Goal: Transaction & Acquisition: Book appointment/travel/reservation

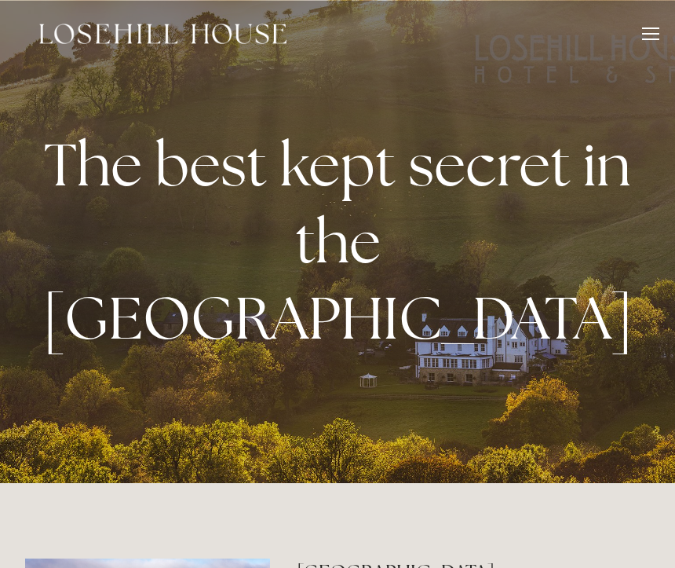
click at [651, 38] on div at bounding box center [650, 39] width 17 height 2
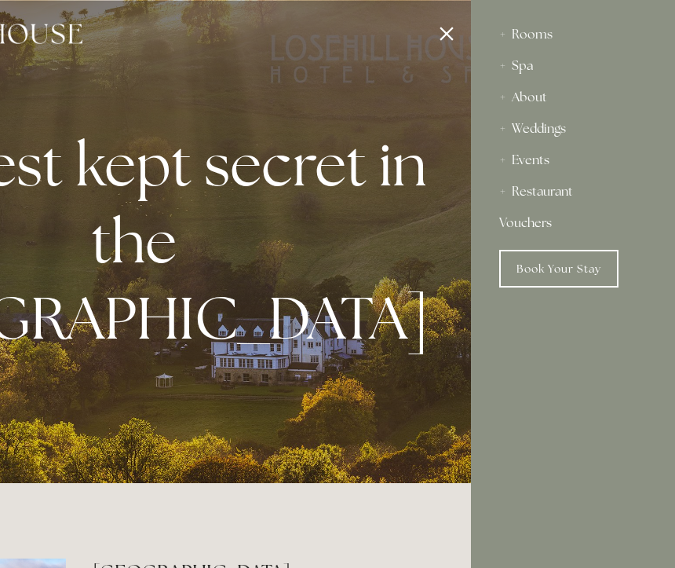
click at [533, 161] on div "Events" at bounding box center [573, 159] width 148 height 31
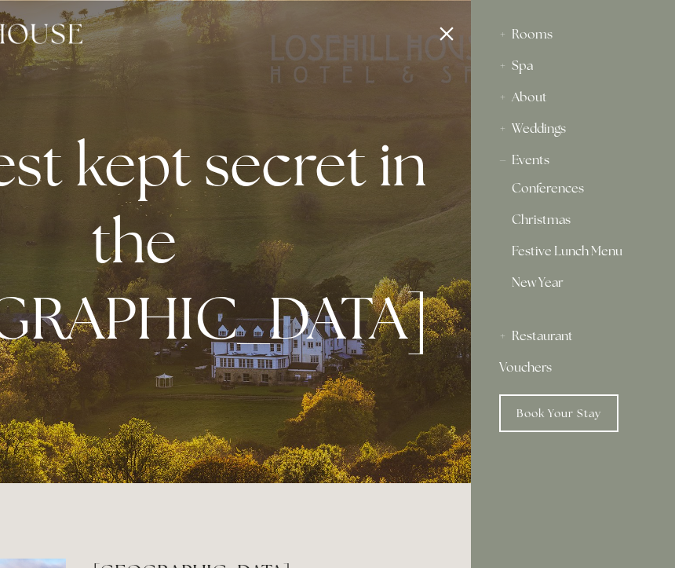
click at [548, 219] on link "Christmas" at bounding box center [573, 223] width 123 height 19
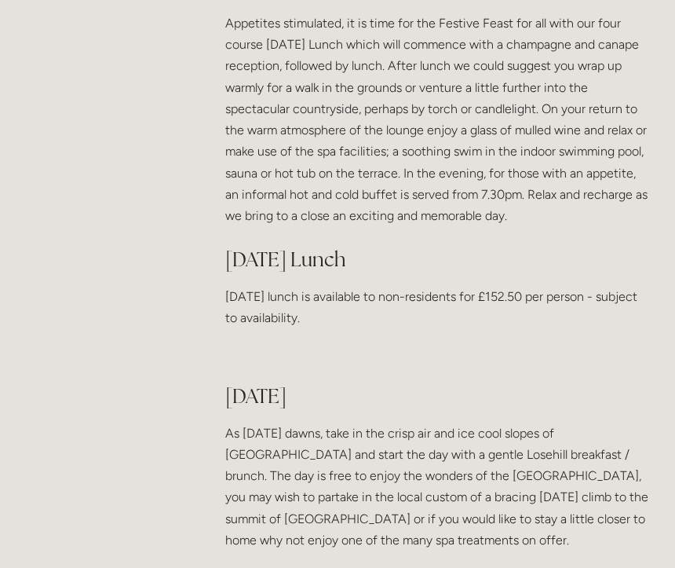
scroll to position [1624, 0]
click at [573, 274] on div "Christmas 2025 at [GEOGRAPHIC_DATA] Christmas time, a time for families, a time…" at bounding box center [437, 272] width 425 height 2983
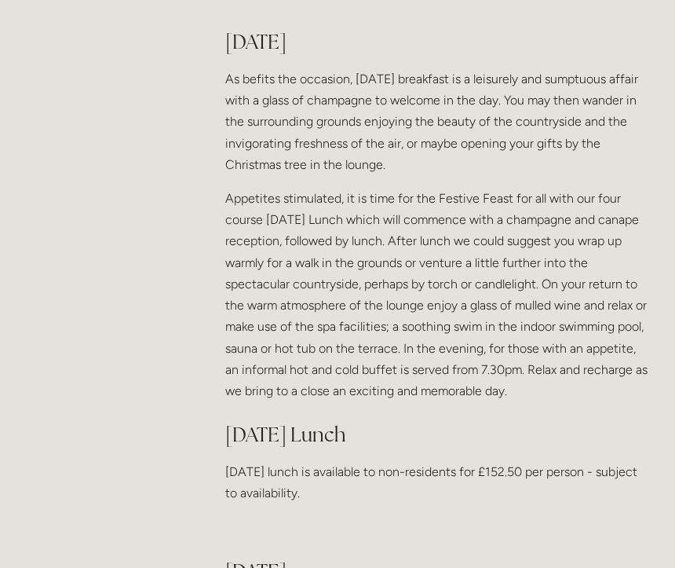
scroll to position [1450, 0]
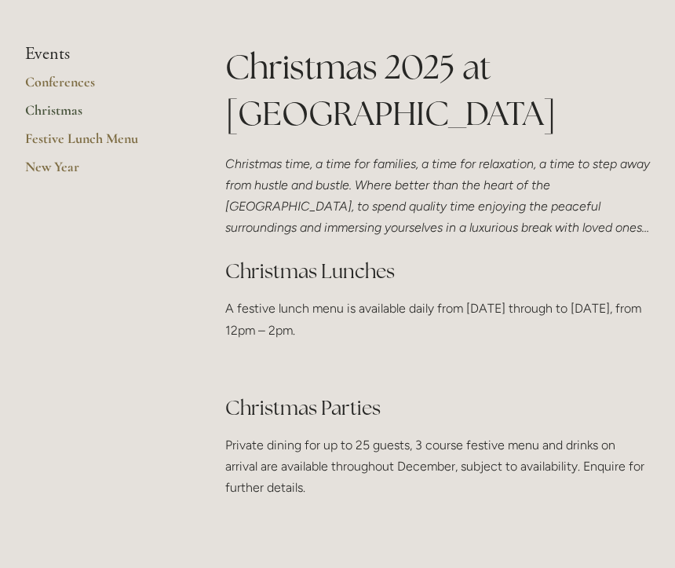
scroll to position [353, 0]
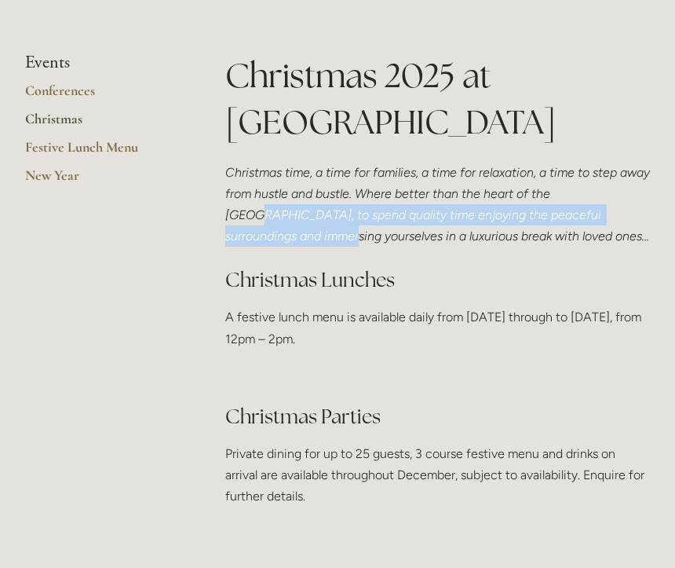
click at [64, 141] on link "Festive Lunch Menu" at bounding box center [100, 152] width 150 height 28
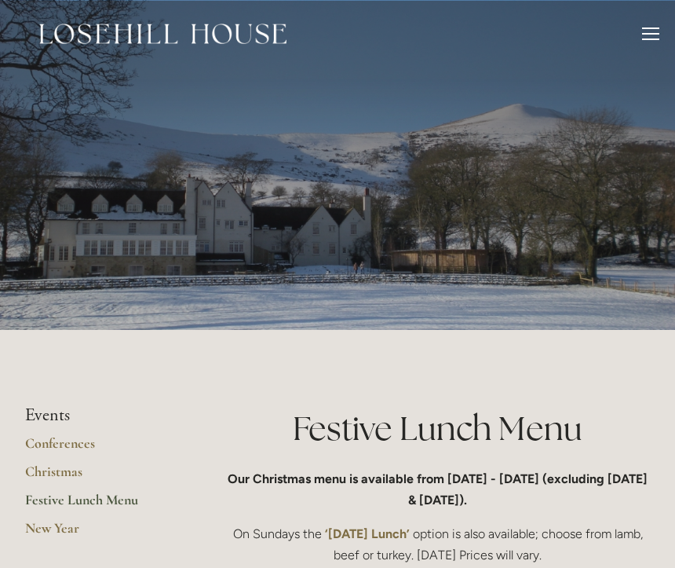
click at [658, 30] on div at bounding box center [650, 35] width 17 height 17
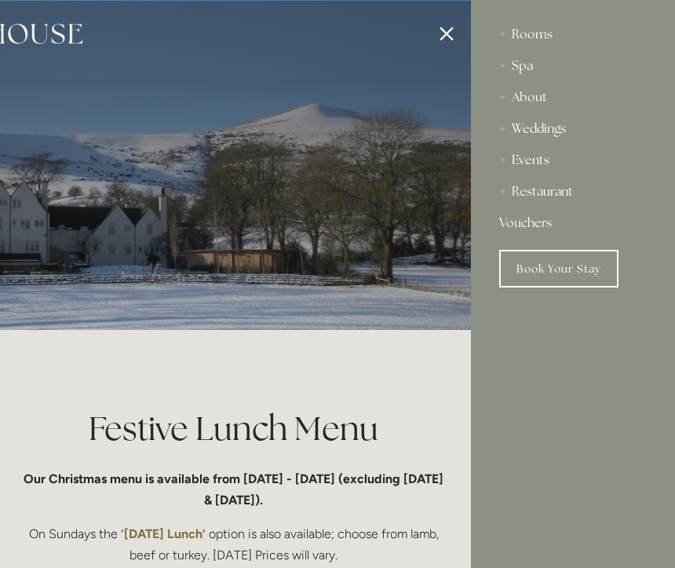
click at [547, 157] on div "Events" at bounding box center [573, 159] width 148 height 31
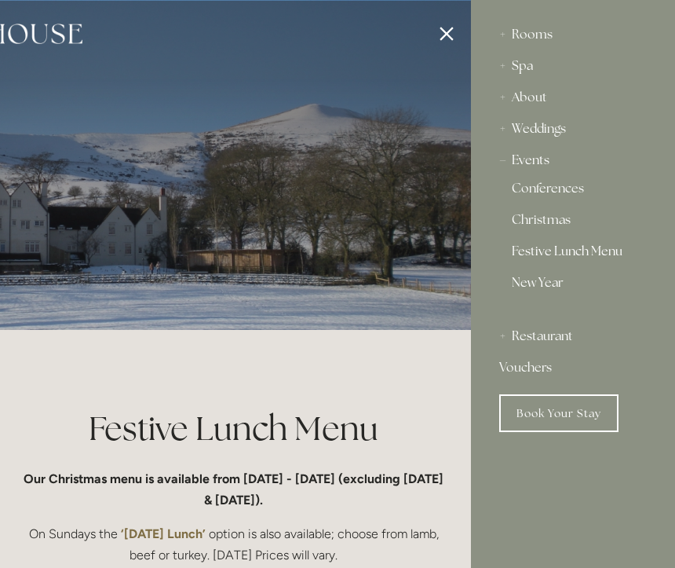
click at [558, 223] on link "Christmas" at bounding box center [573, 223] width 123 height 19
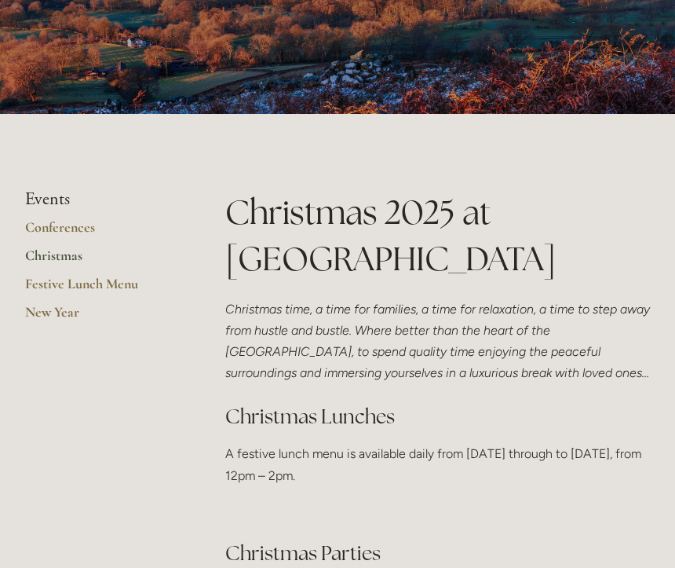
scroll to position [216, 0]
click at [75, 289] on link "Festive Lunch Menu" at bounding box center [100, 289] width 150 height 28
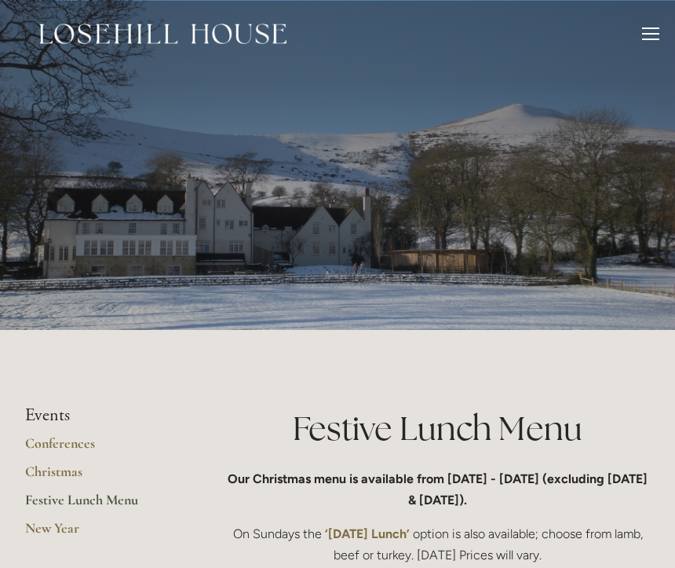
click at [71, 233] on div at bounding box center [337, 165] width 675 height 330
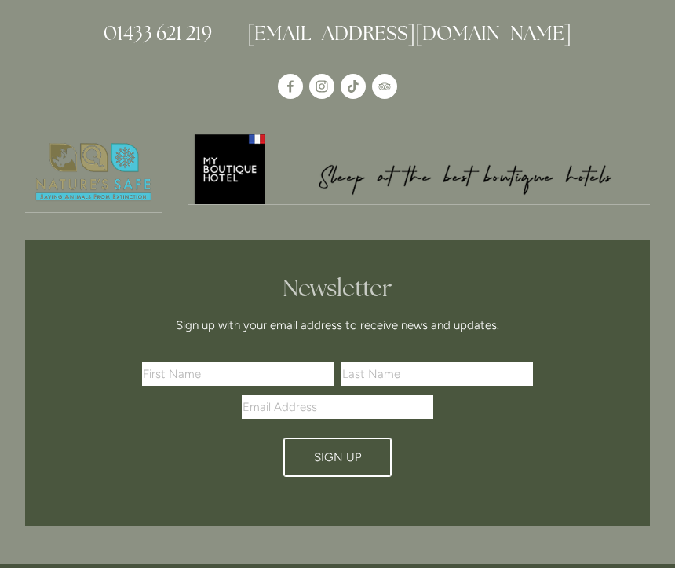
scroll to position [2326, 0]
